Goal: Task Accomplishment & Management: Manage account settings

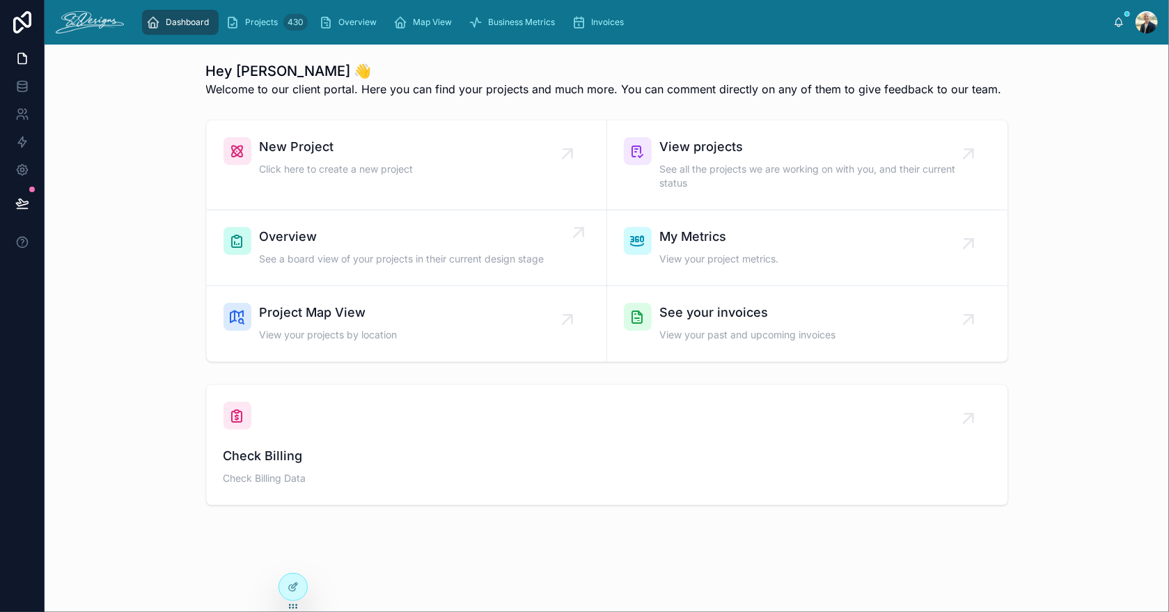
click at [415, 244] on span "Overview" at bounding box center [402, 236] width 285 height 19
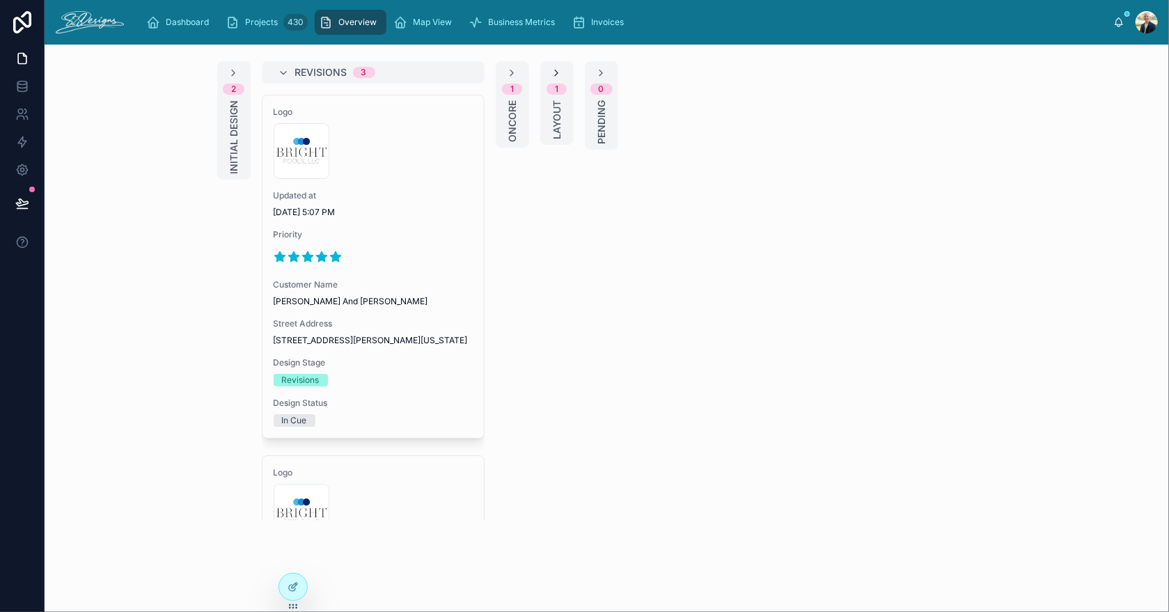
click at [551, 76] on icon at bounding box center [556, 73] width 11 height 11
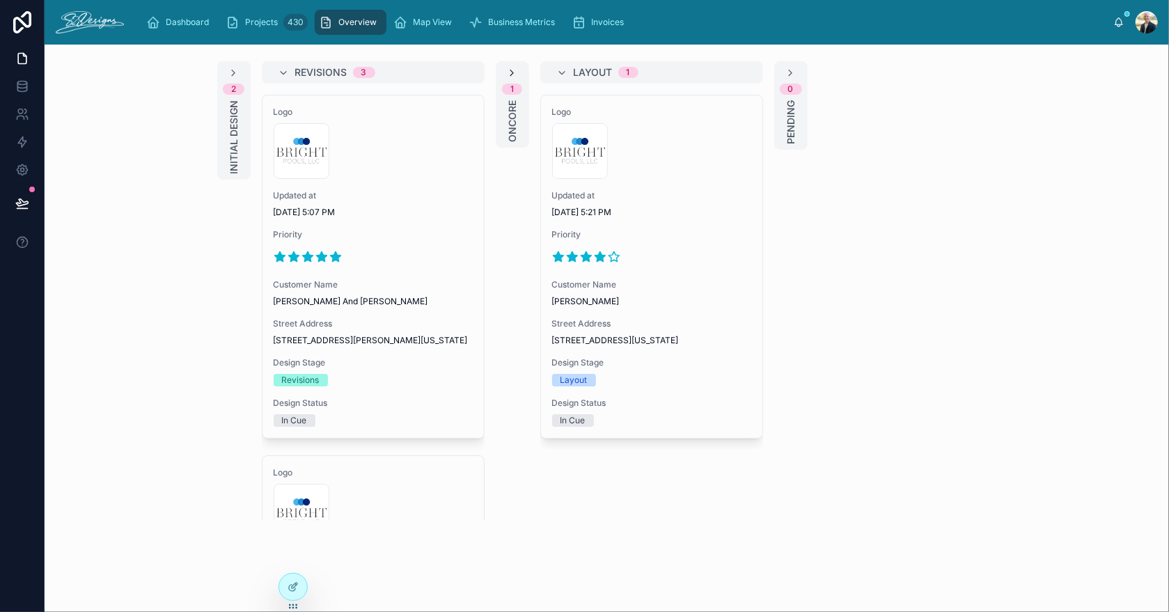
click at [507, 75] on icon at bounding box center [512, 73] width 11 height 11
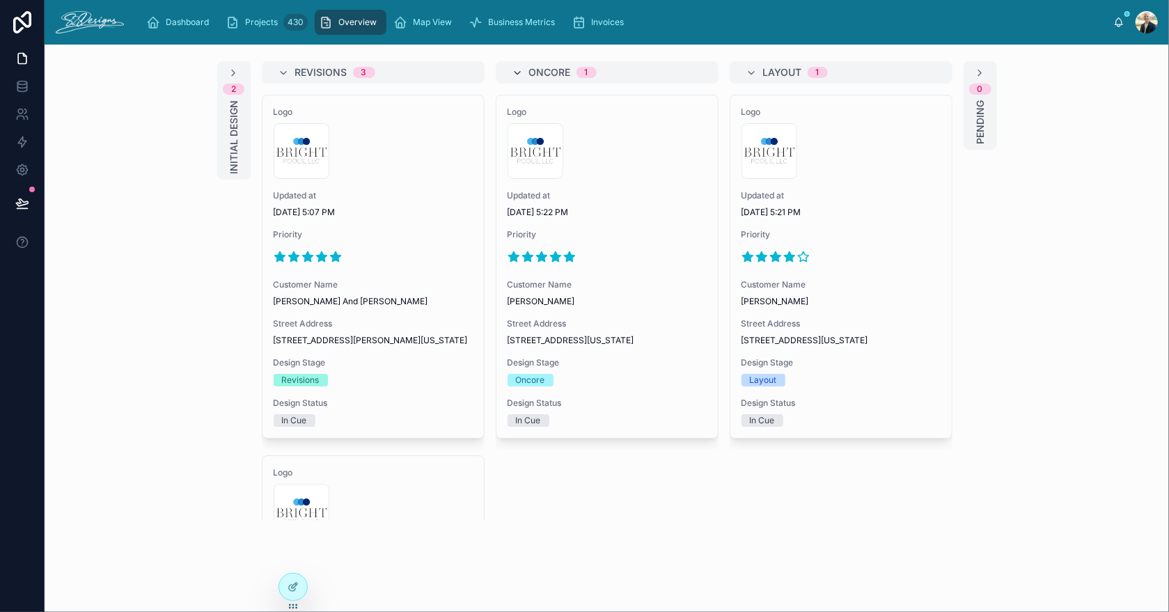
click at [513, 73] on icon at bounding box center [517, 73] width 11 height 11
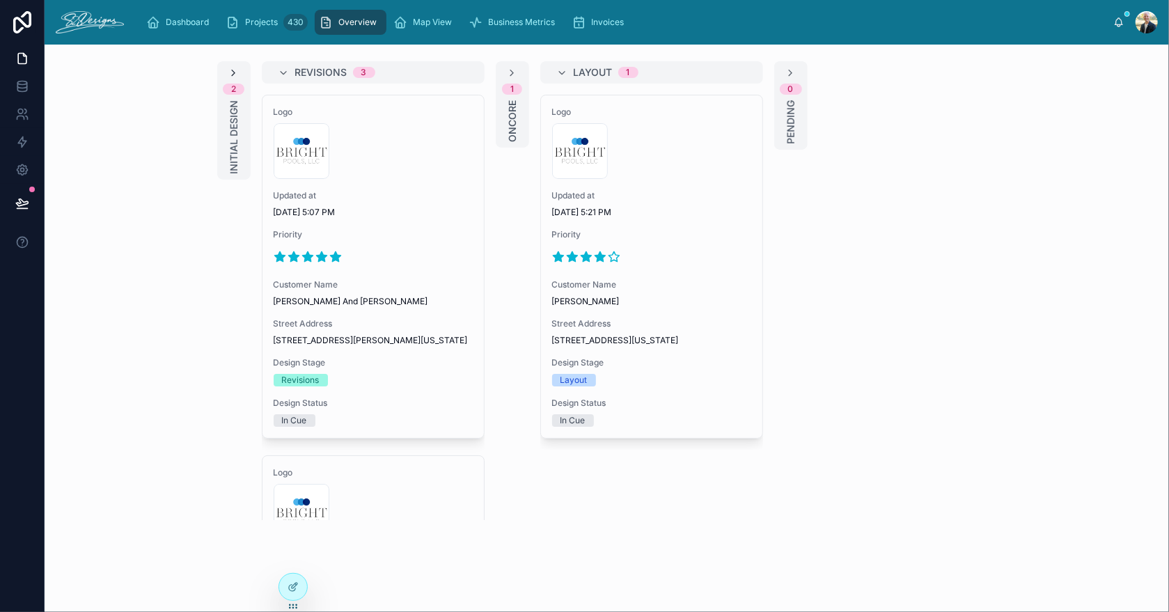
click at [228, 72] on icon at bounding box center [233, 73] width 11 height 11
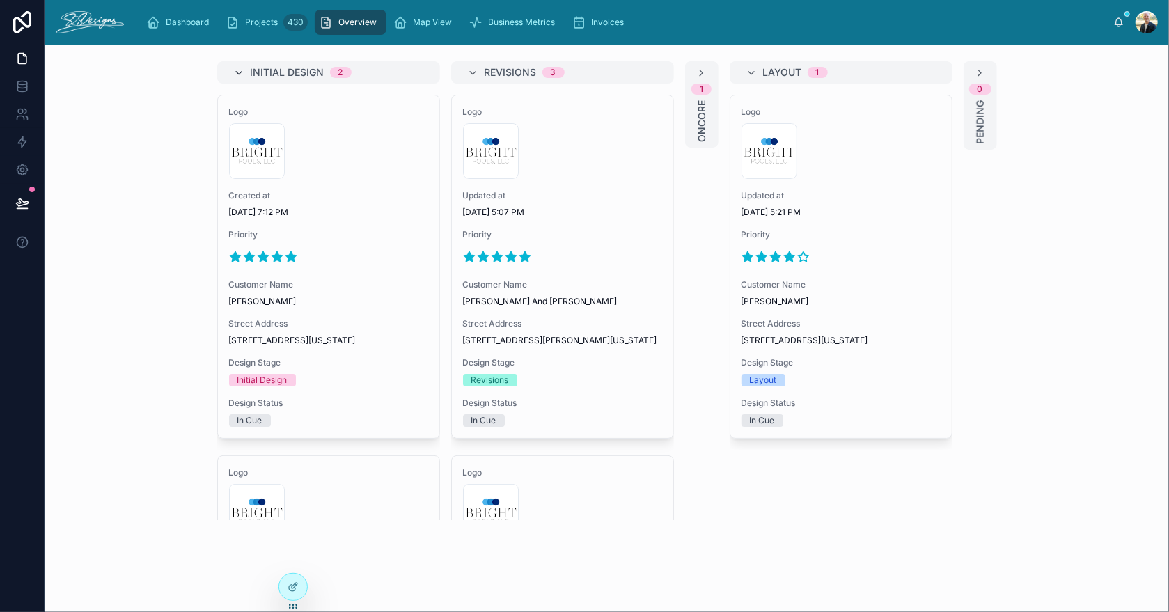
click at [237, 77] on icon at bounding box center [239, 73] width 11 height 11
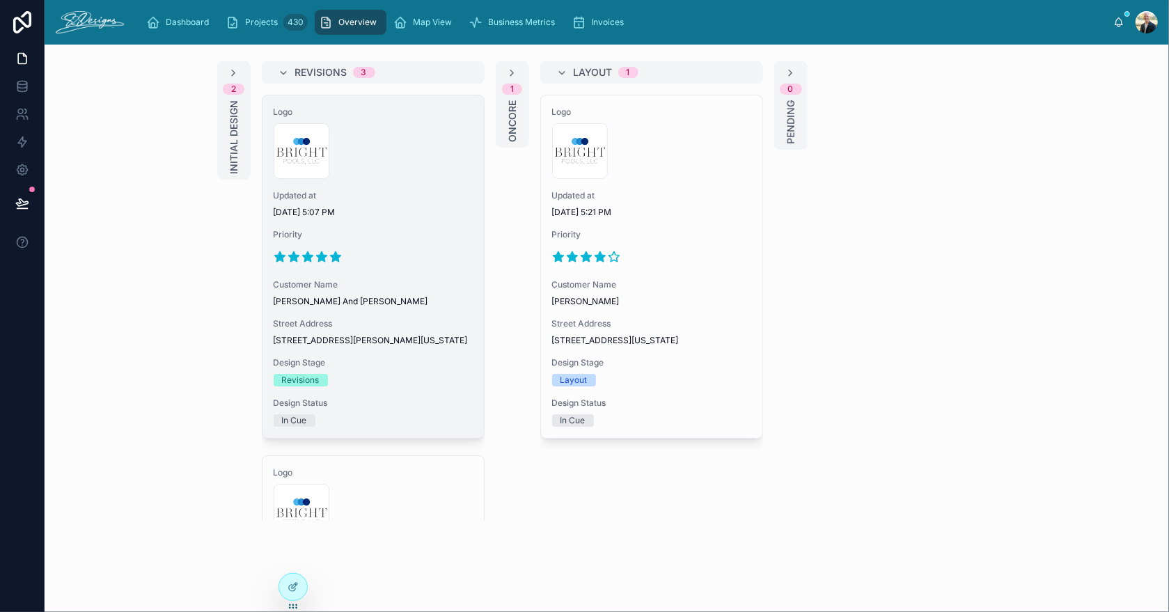
click at [405, 208] on span "[DATE] 5:07 PM" at bounding box center [373, 212] width 199 height 11
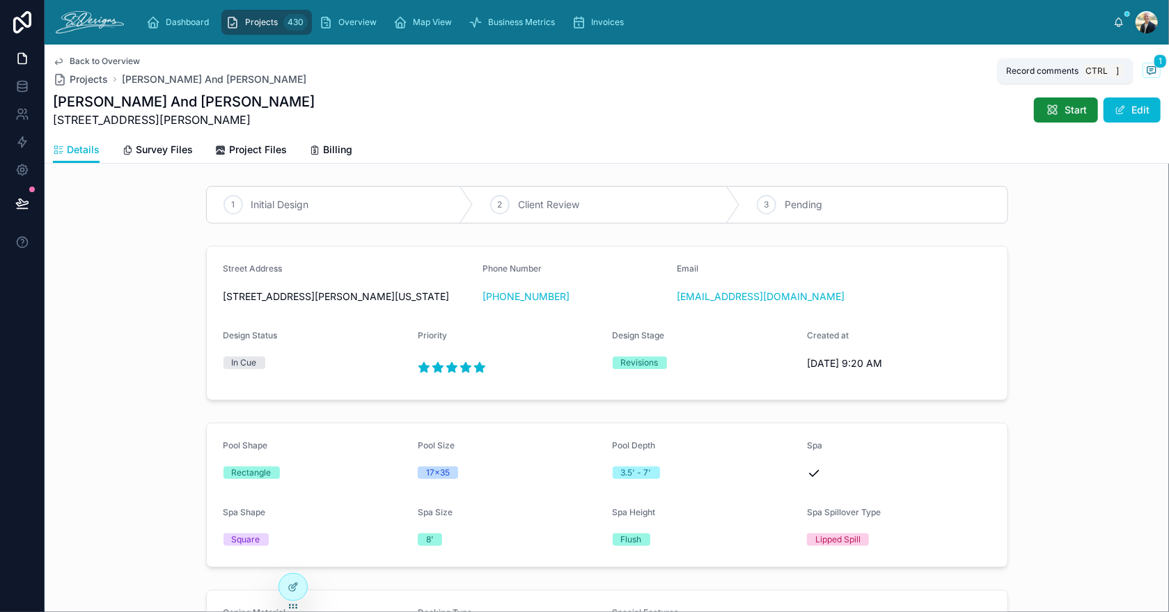
click at [1146, 75] on icon at bounding box center [1151, 70] width 11 height 11
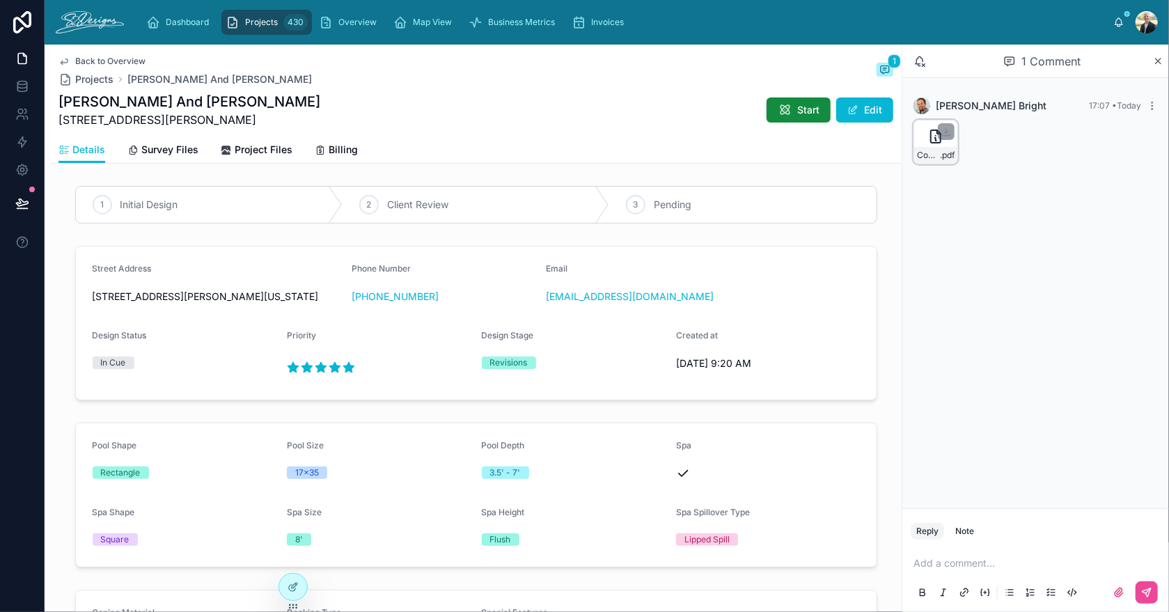
click at [923, 138] on div "Comte-Revisions .pdf" at bounding box center [936, 142] width 45 height 45
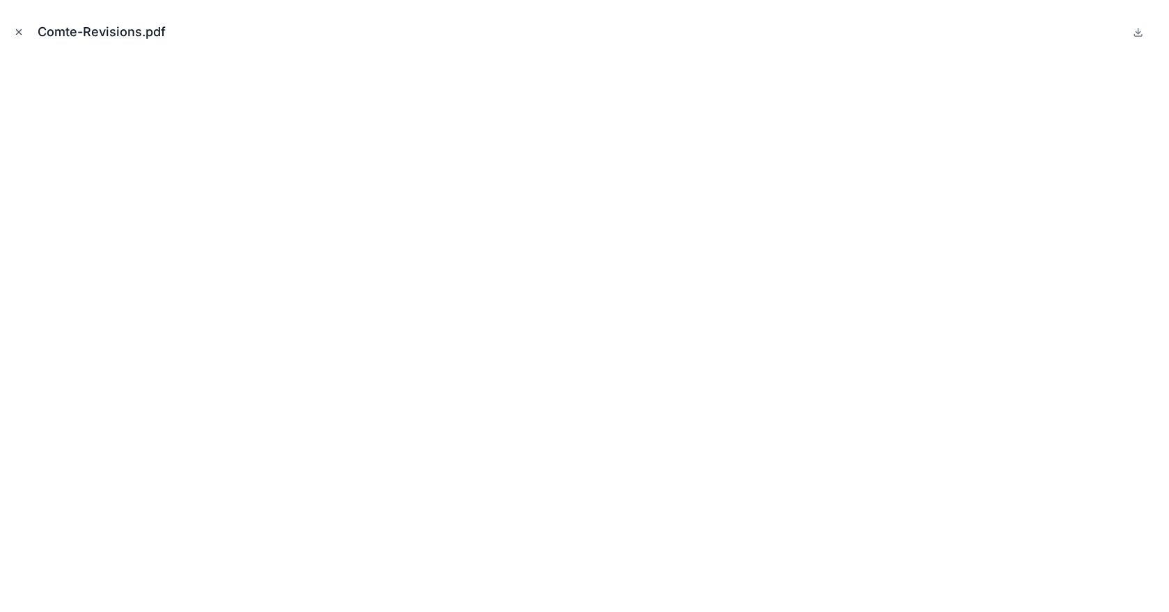
click at [19, 28] on icon "Close modal" at bounding box center [19, 32] width 10 height 10
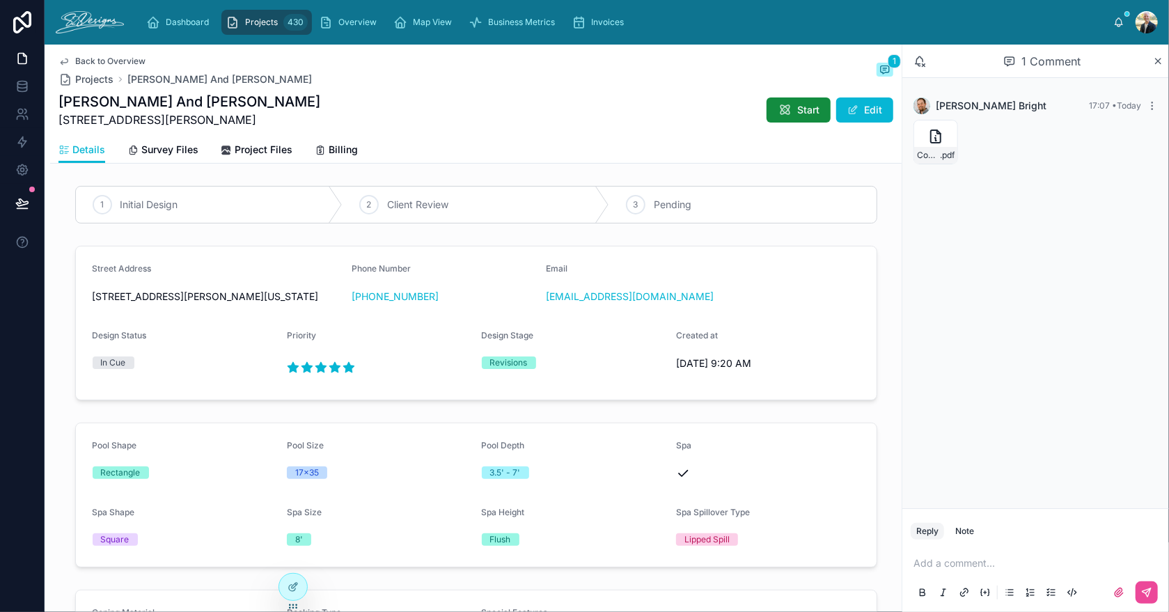
click at [122, 59] on span "Back to Overview" at bounding box center [110, 61] width 70 height 11
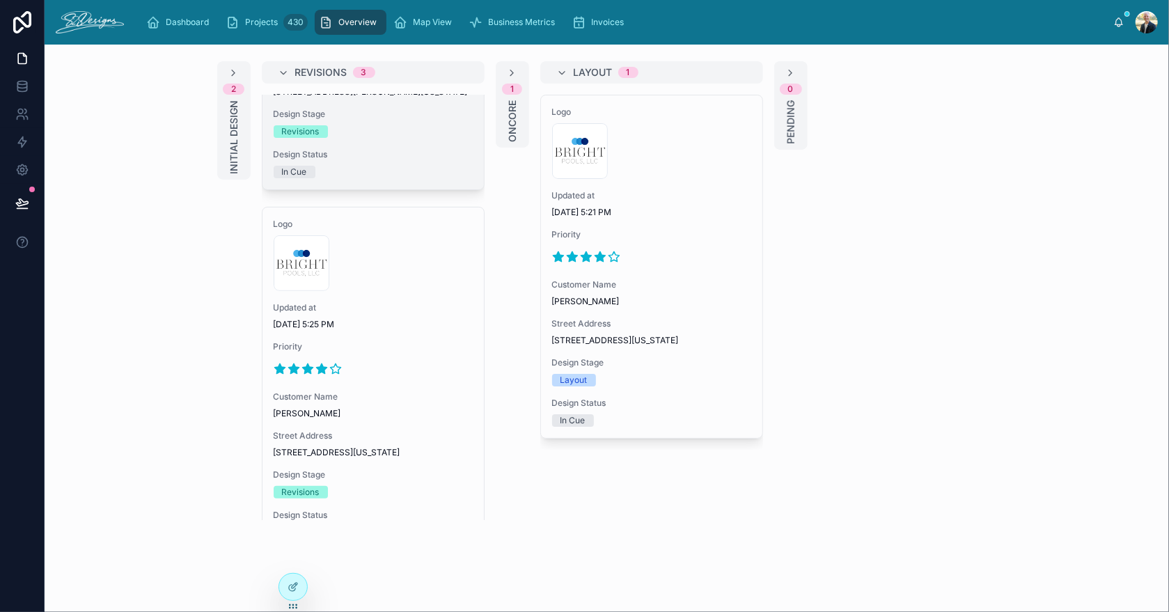
scroll to position [278, 0]
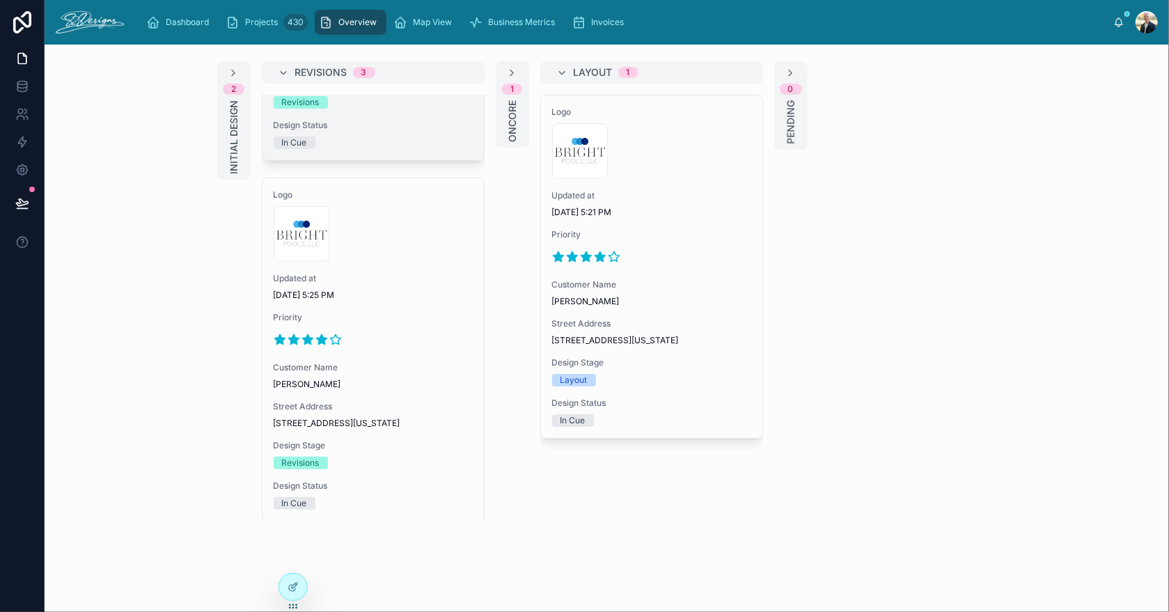
click at [383, 284] on span "Updated at" at bounding box center [373, 278] width 199 height 11
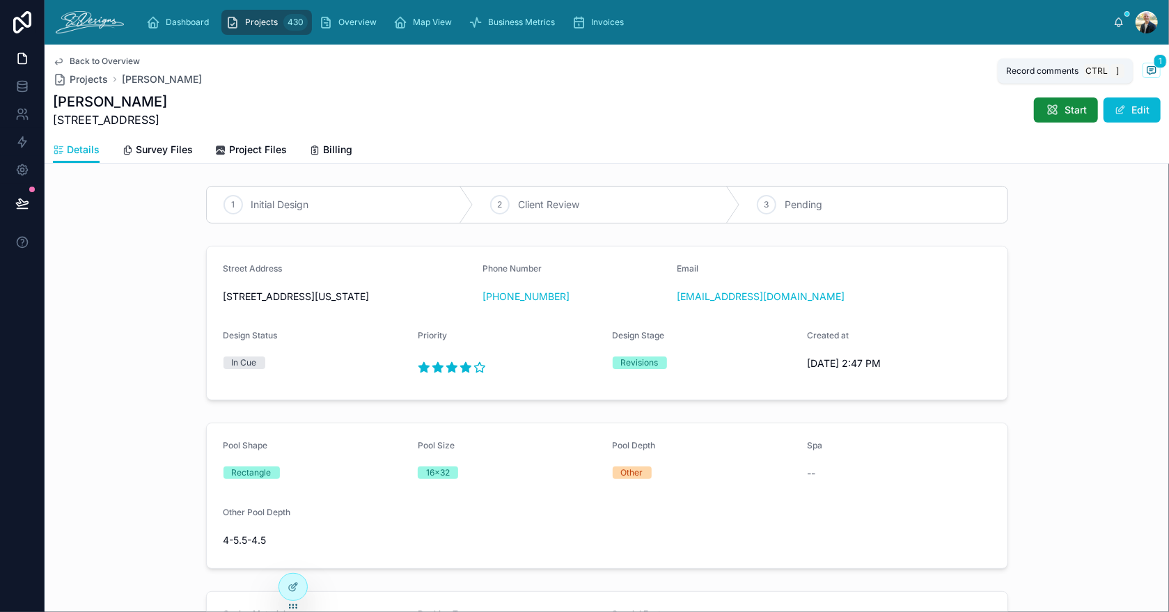
click at [1146, 70] on icon at bounding box center [1151, 70] width 11 height 11
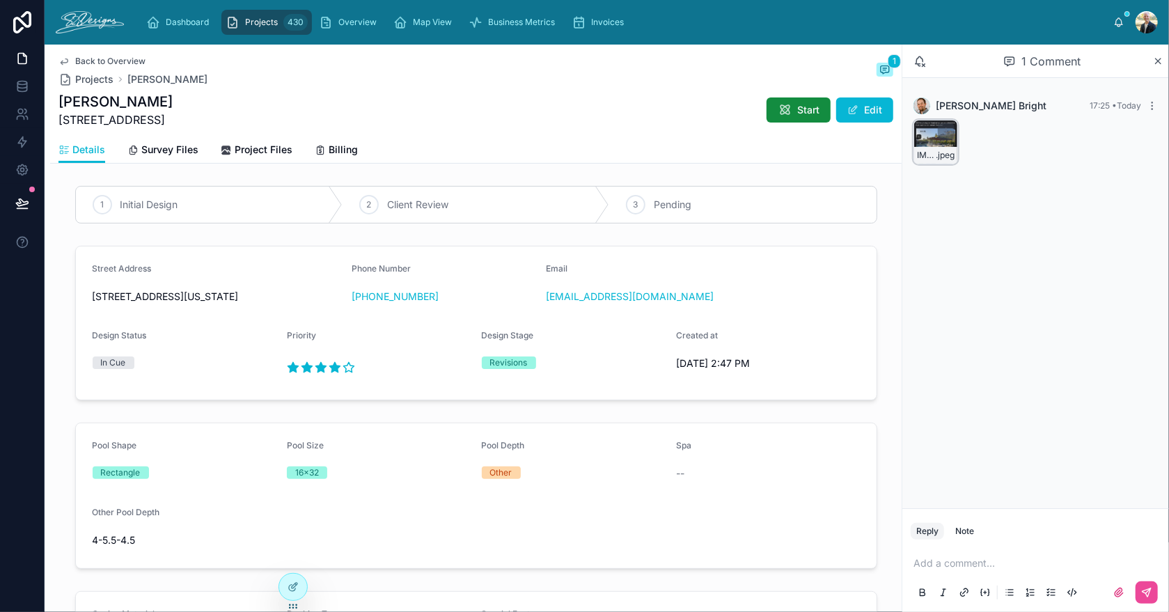
click at [920, 141] on div "IMG_2646 .jpeg" at bounding box center [936, 142] width 45 height 45
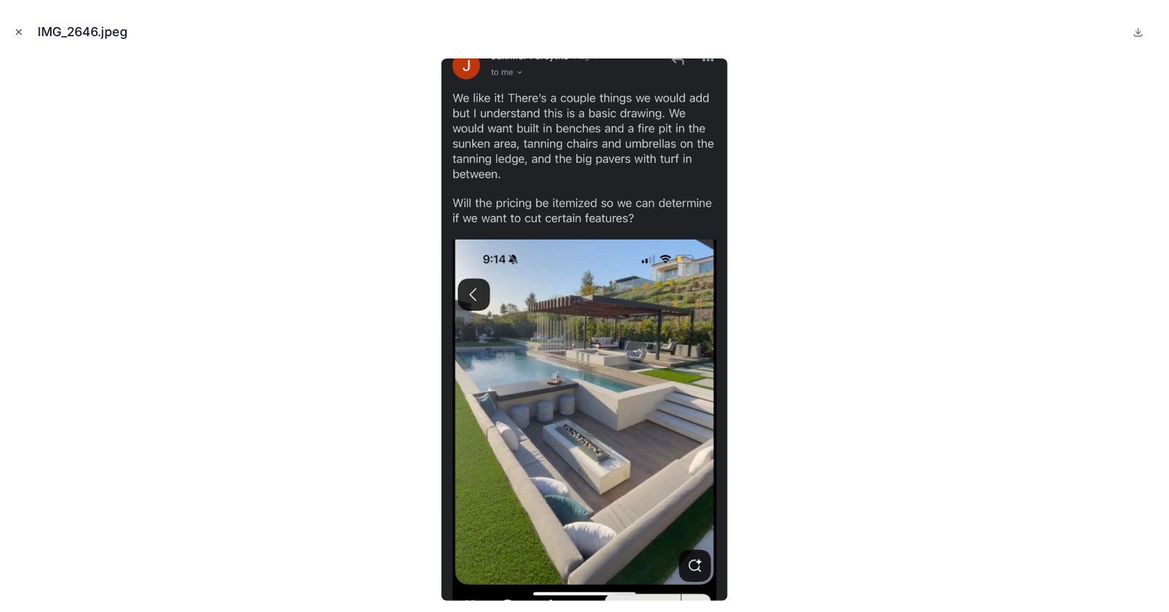
click at [17, 29] on icon "Close modal" at bounding box center [19, 32] width 10 height 10
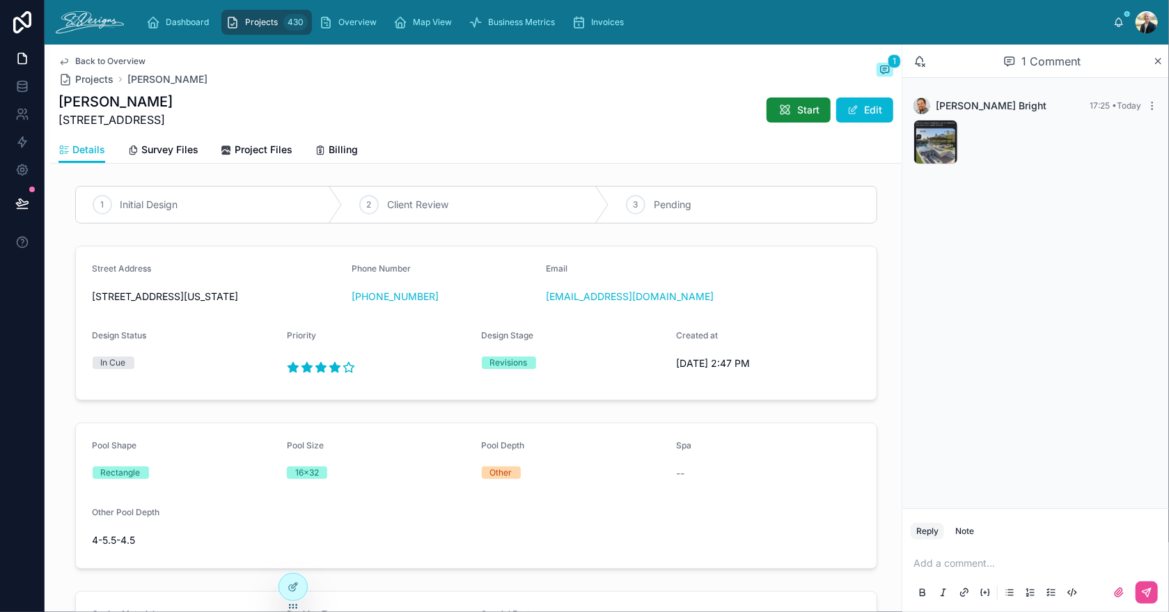
click at [104, 60] on span "Back to Overview" at bounding box center [110, 61] width 70 height 11
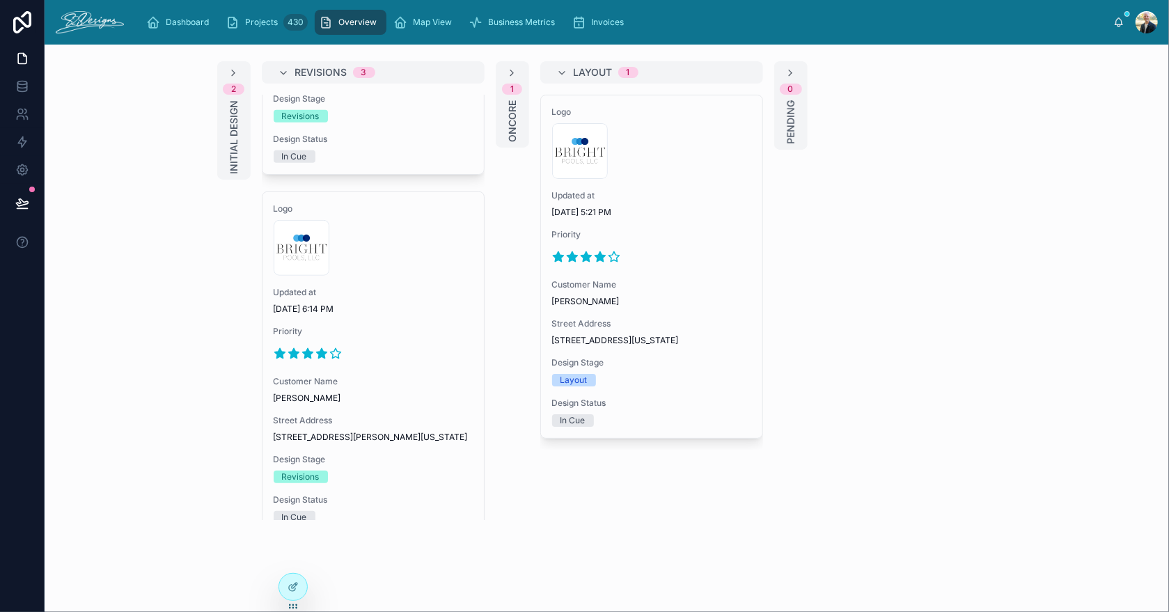
scroll to position [627, 0]
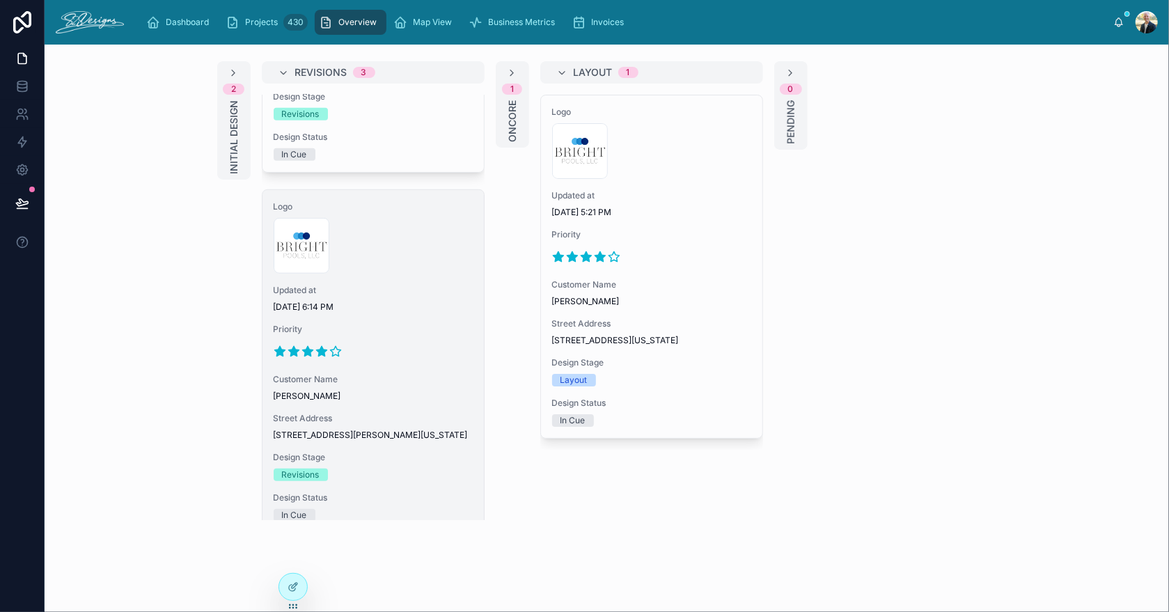
click at [400, 338] on div "Logo 300x300-logo .jpg Updated at [DATE] 6:14 PM Priority Customer Name [PERSON…" at bounding box center [373, 361] width 221 height 343
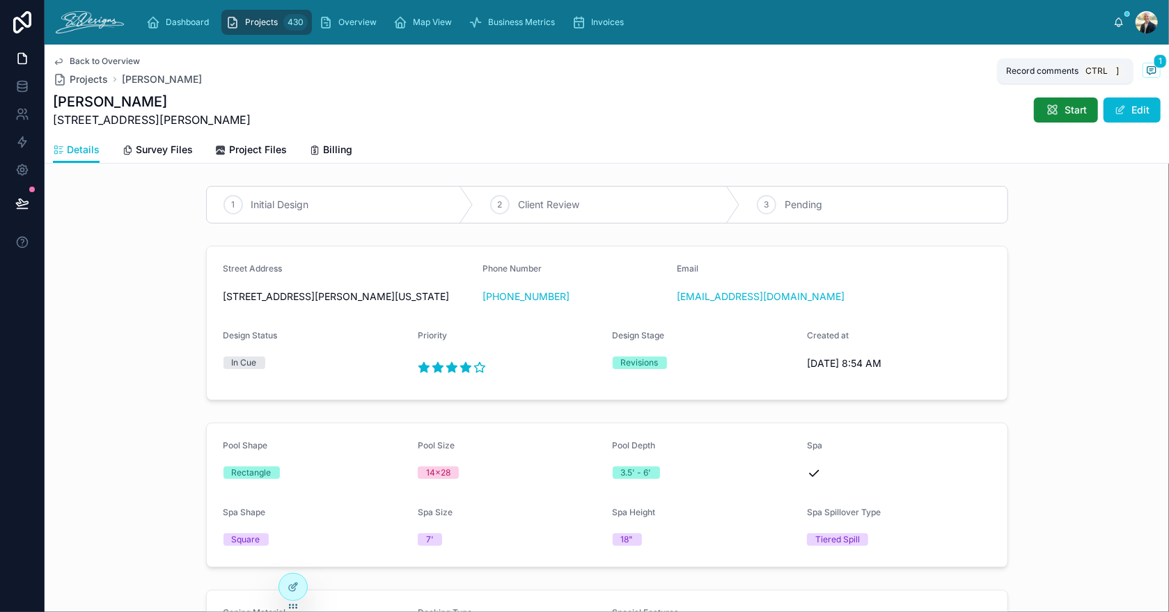
click at [1150, 69] on icon at bounding box center [1151, 69] width 3 height 0
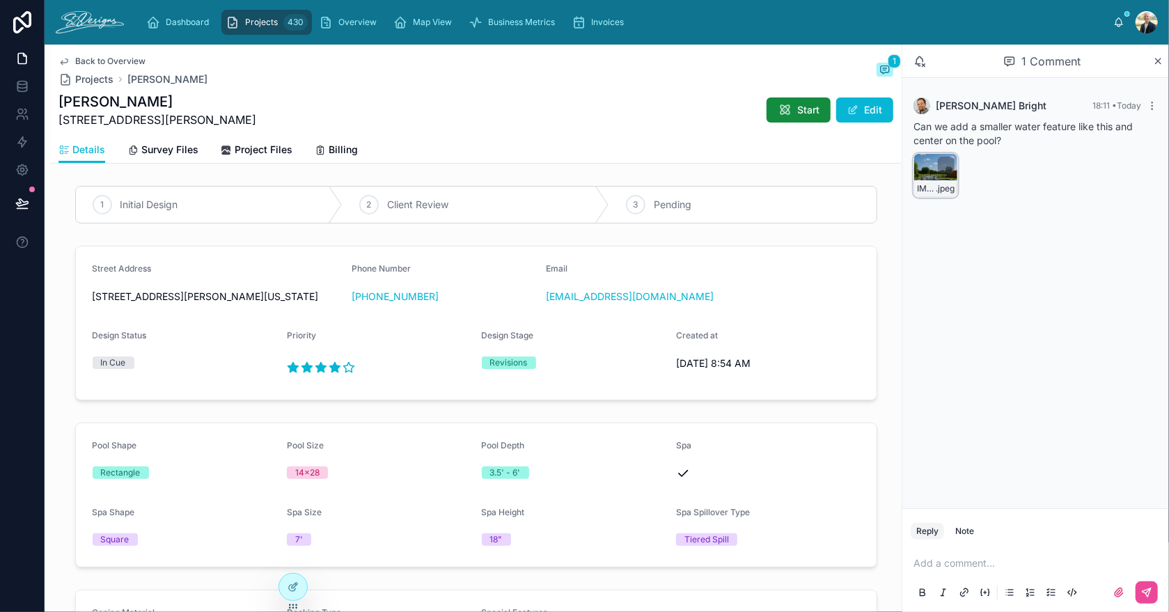
click at [925, 167] on div "IMG_2647 .jpeg" at bounding box center [936, 175] width 45 height 45
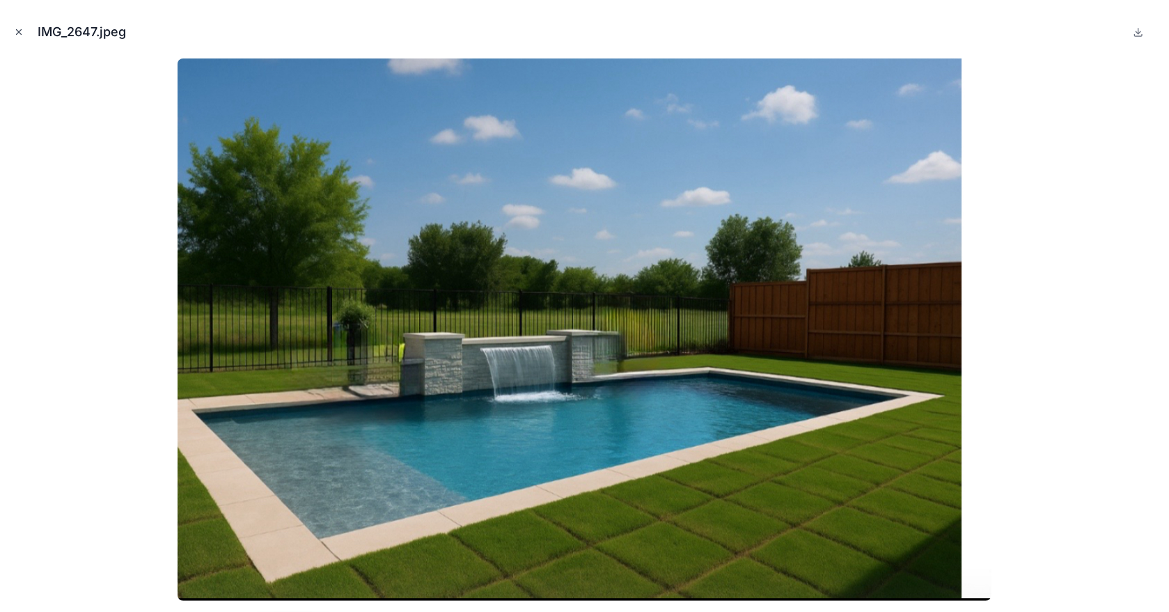
click at [15, 32] on icon "Close modal" at bounding box center [19, 32] width 10 height 10
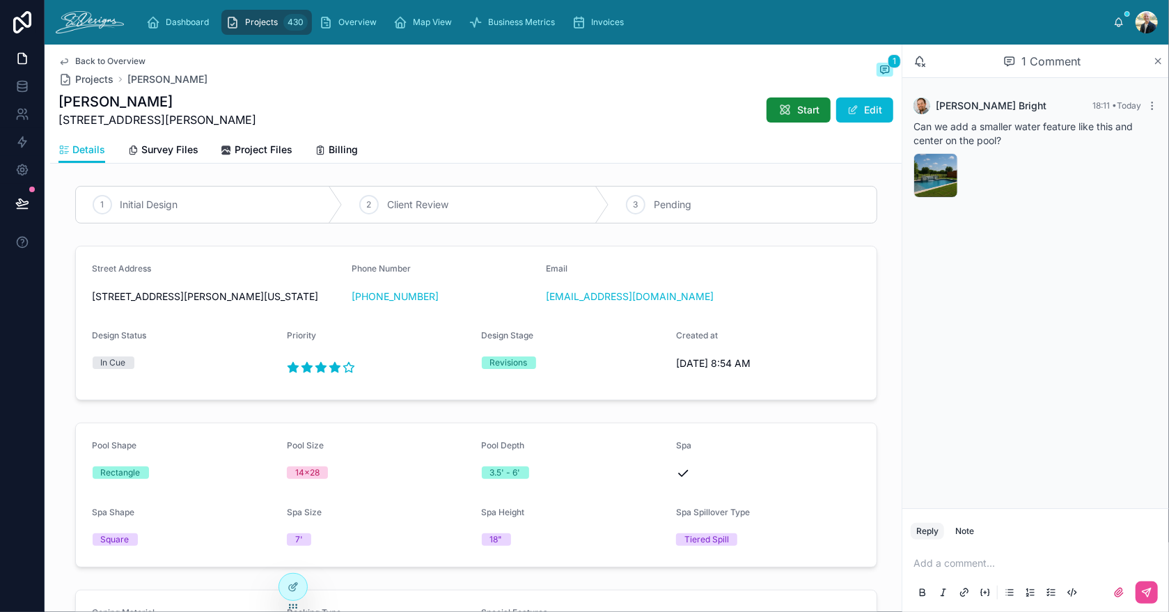
click at [1158, 57] on icon at bounding box center [1158, 61] width 10 height 11
